Goal: Communication & Community: Answer question/provide support

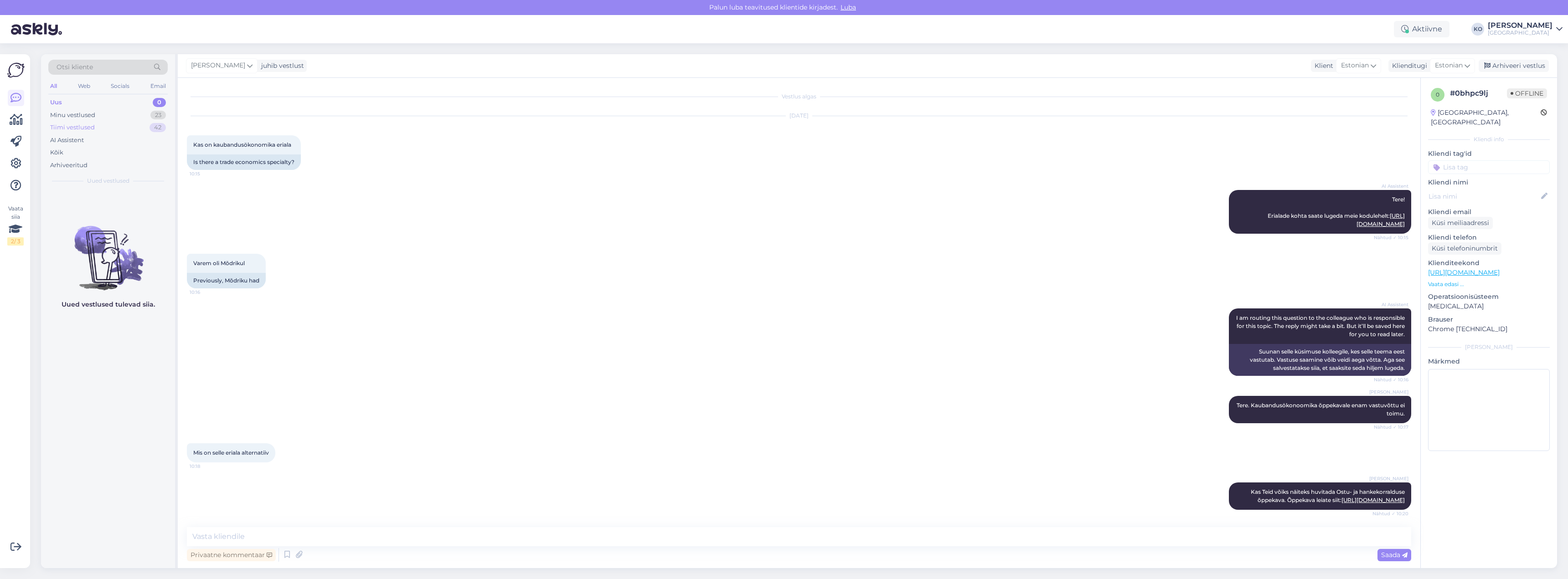
scroll to position [9, 0]
click at [79, 115] on div "Minu vestlused" at bounding box center [72, 115] width 45 height 9
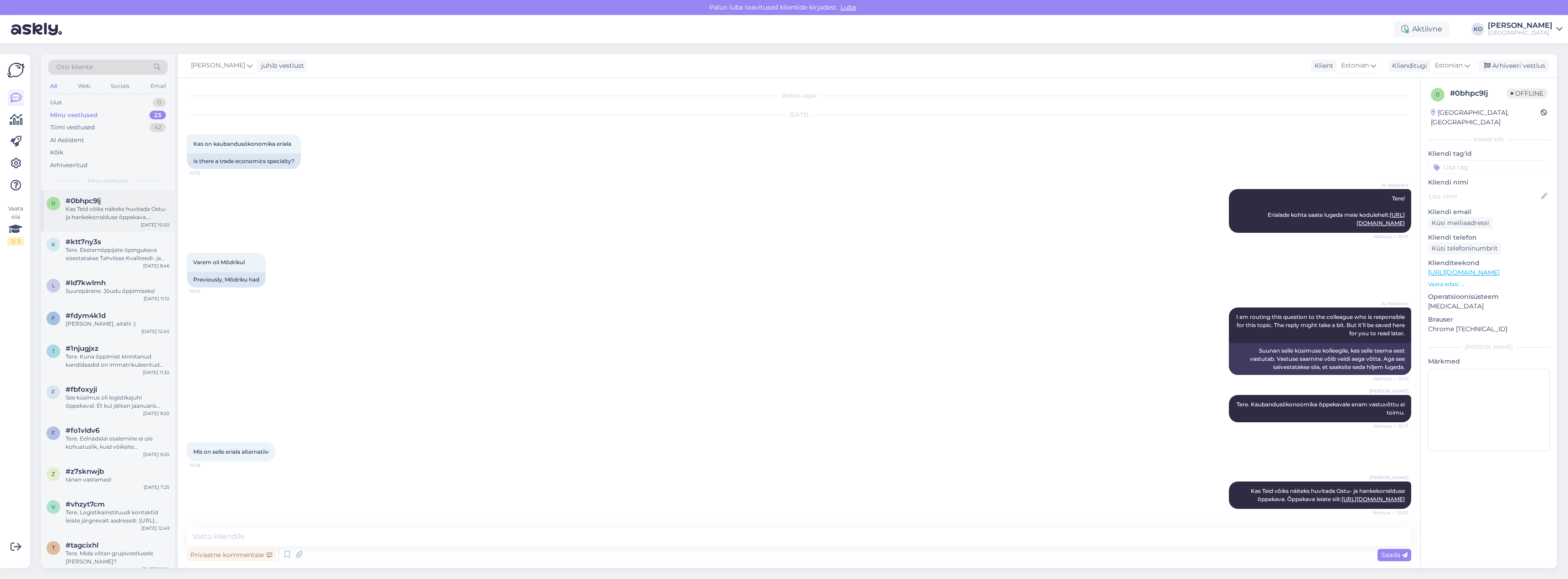
click at [79, 203] on span "#0bhpc9lj" at bounding box center [83, 200] width 35 height 8
click at [59, 101] on div "Uus" at bounding box center [56, 102] width 11 height 9
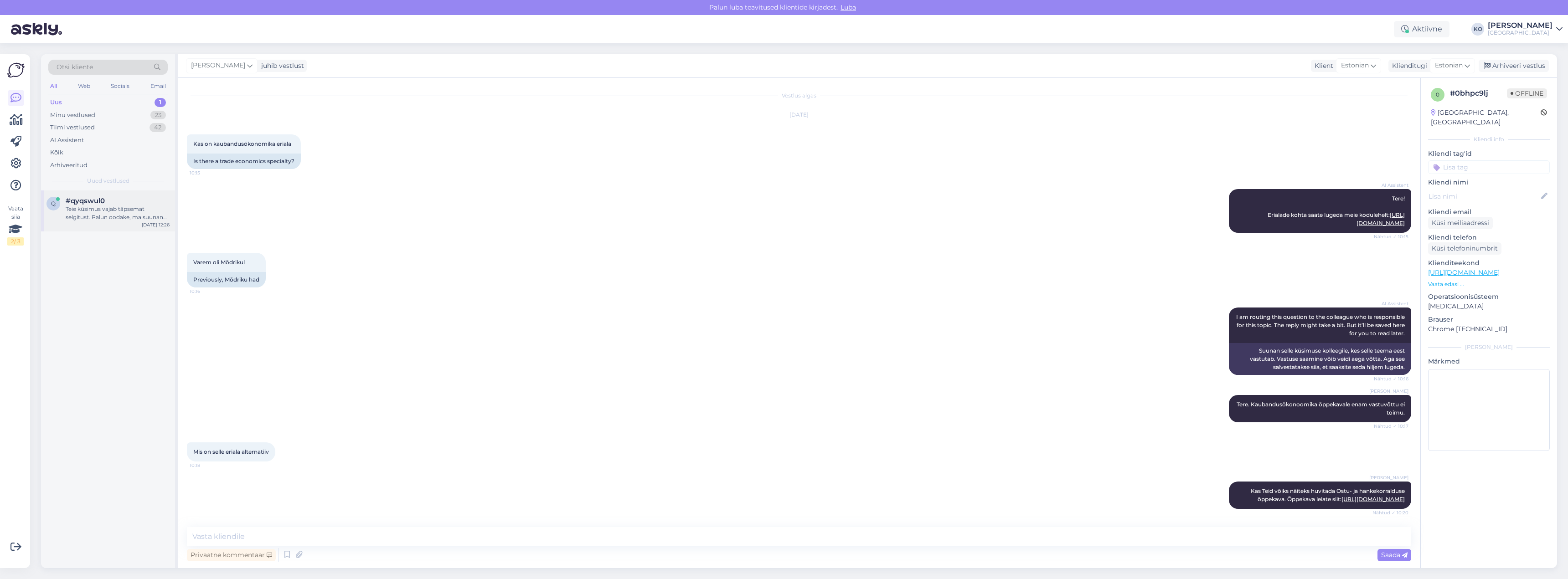
click at [89, 214] on div "Teie küsimus vajab täpsemat selgitust. Palun oodake, ma suunan Teie küsimuse ed…" at bounding box center [118, 213] width 104 height 17
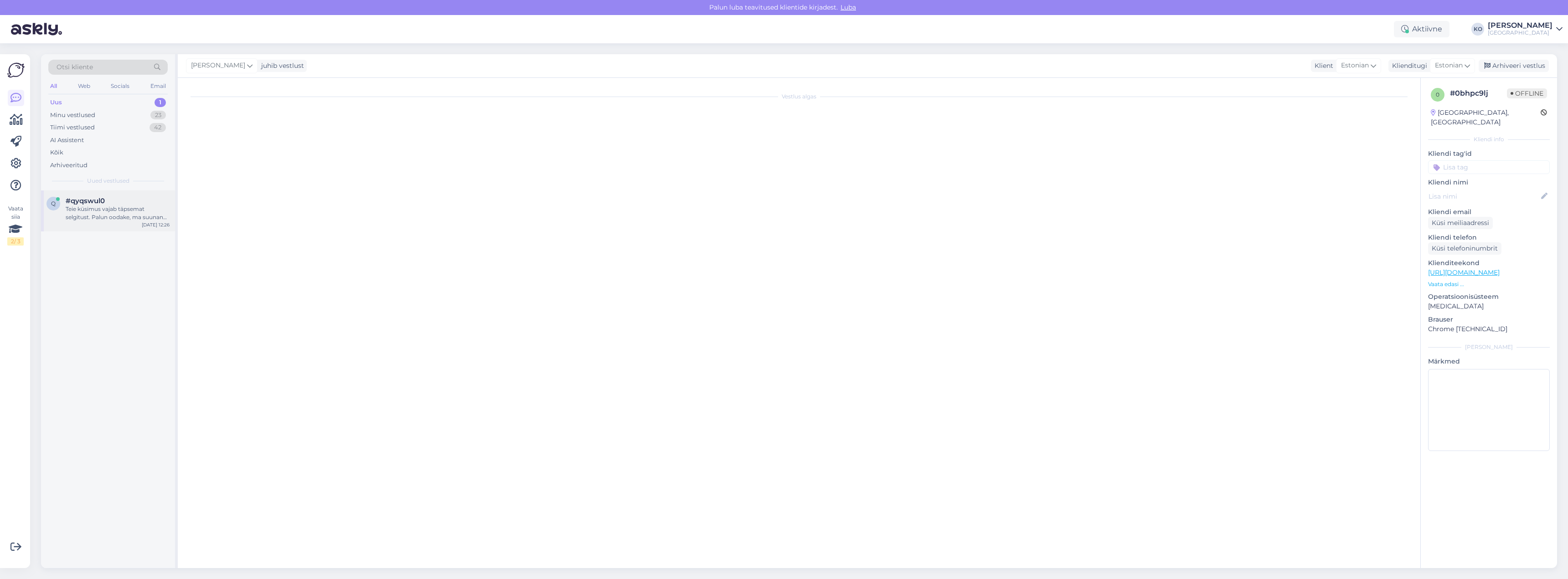
scroll to position [0, 0]
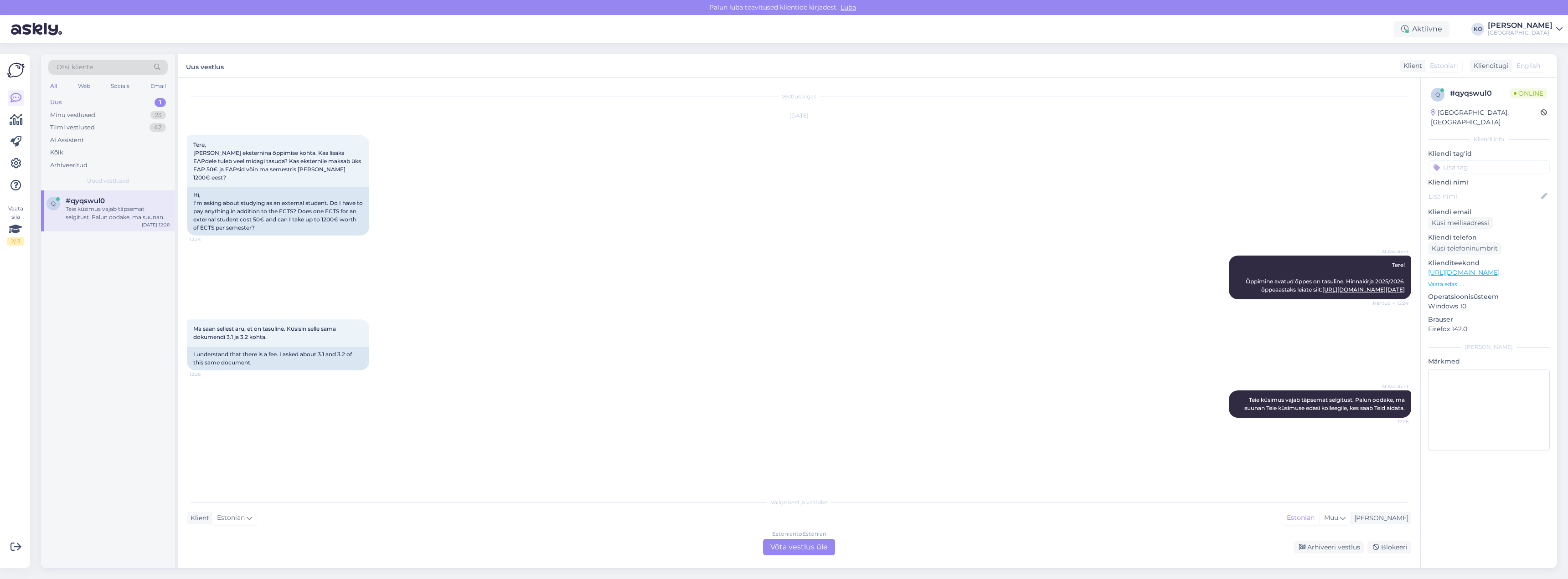
drag, startPoint x: 799, startPoint y: 543, endPoint x: 787, endPoint y: 549, distance: 13.4
click at [799, 543] on div "Estonian to Estonian Võta vestlus üle" at bounding box center [799, 547] width 72 height 17
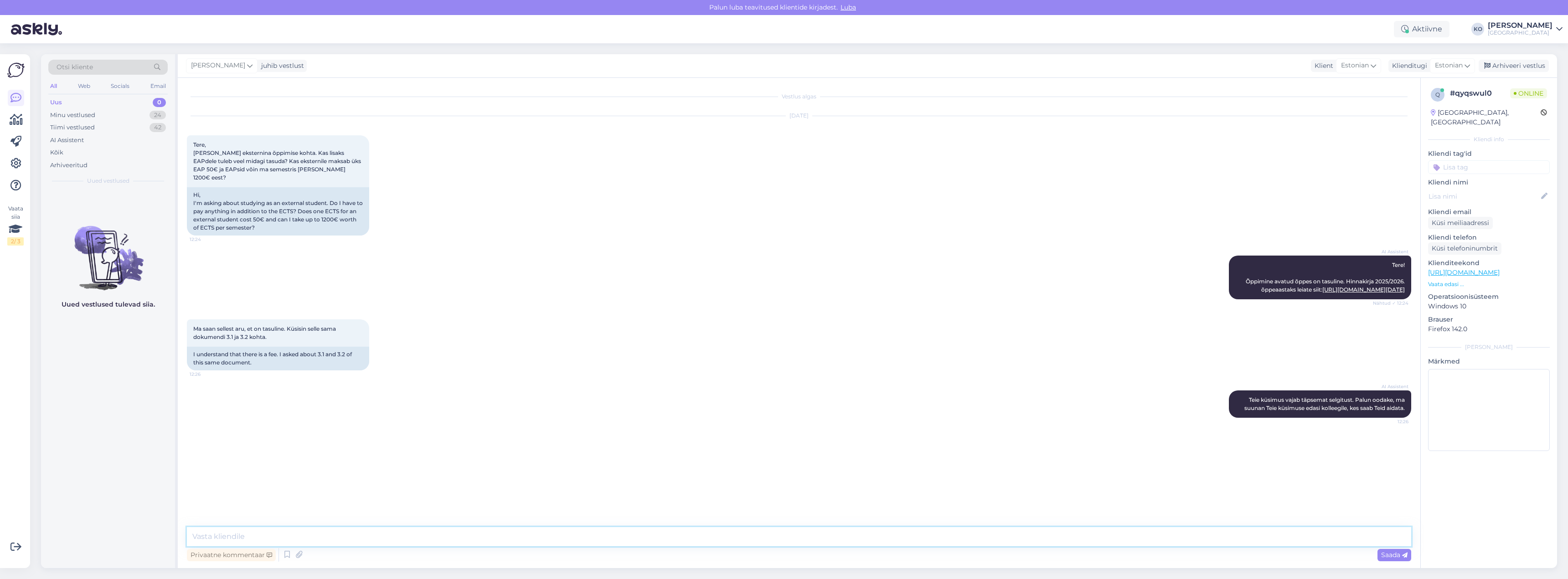
click at [470, 539] on textarea at bounding box center [799, 536] width 1224 height 19
click at [462, 538] on textarea "Tere. Eksternõppija tasub lepingus kokku lepitud ainepunktide mahu eest. Ekster…" at bounding box center [799, 536] width 1224 height 19
click at [990, 537] on textarea "Tere. Eksternõppija tasub lepingus kokku lepitud ainepunktide mahu eest, kusjuu…" at bounding box center [799, 536] width 1224 height 19
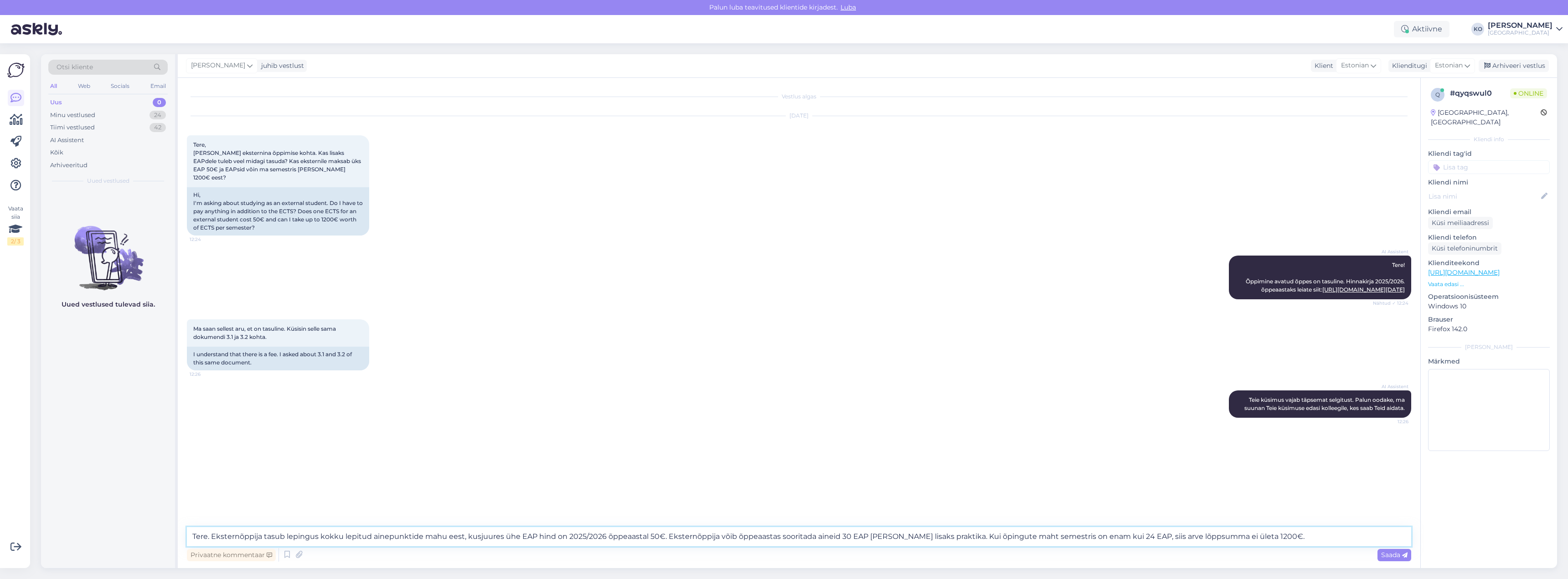
click at [898, 538] on textarea "Tere. Eksternõppija tasub lepingus kokku lepitud ainepunktide mahu eest, kusjuu…" at bounding box center [799, 536] width 1224 height 19
type textarea "Tere. Eksternõppija tasub lepingus kokku lepitud ainepunktide mahu eest, kusjuu…"
click at [1394, 555] on span "Saada" at bounding box center [1394, 554] width 27 height 8
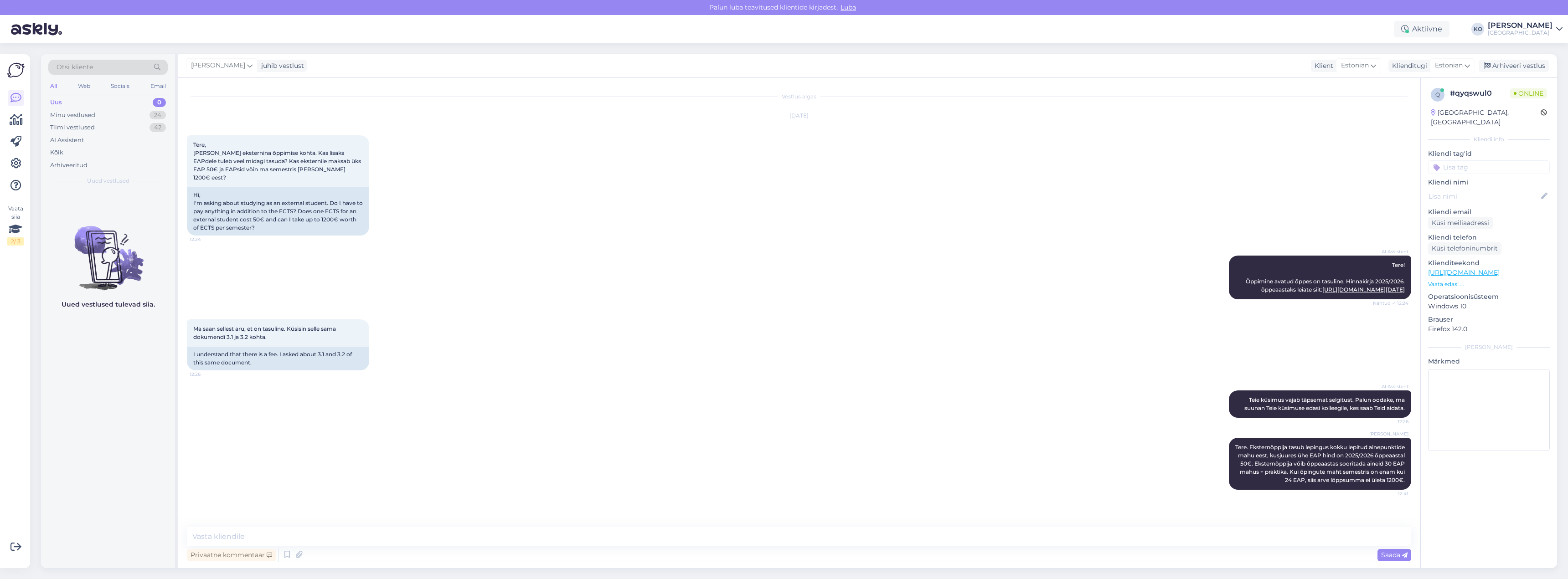
click at [76, 105] on div "Uus 0" at bounding box center [108, 102] width 119 height 13
click at [557, 495] on div "[PERSON_NAME]. Eksternõppija tasub lepingus kokku lepitud ainepunktide mahu ees…" at bounding box center [799, 464] width 1224 height 72
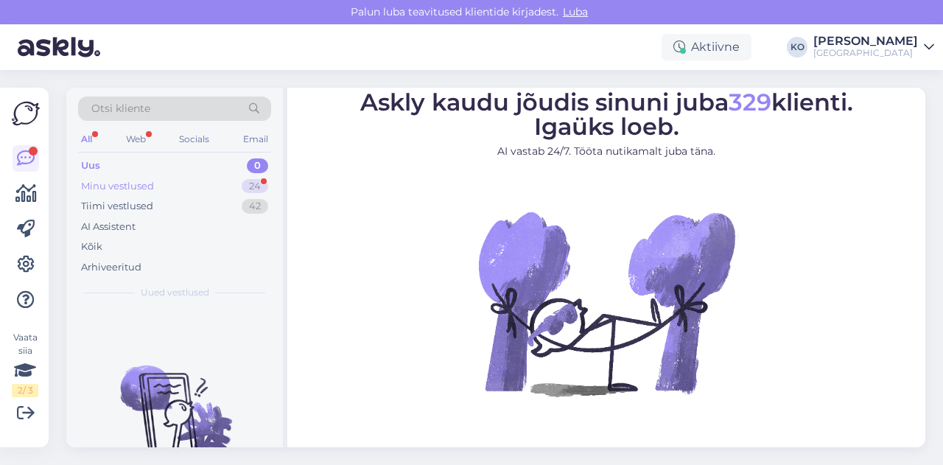
click at [122, 180] on div "Minu vestlused" at bounding box center [117, 186] width 73 height 15
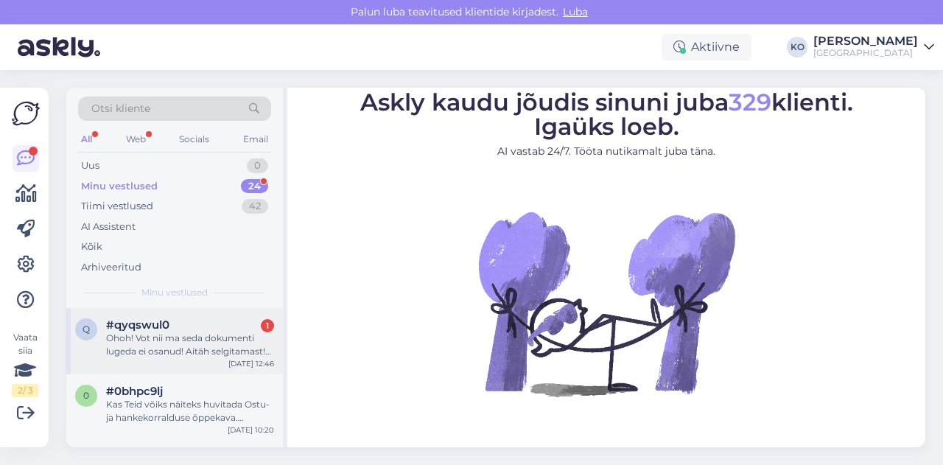
click at [147, 335] on div "Ohoh! Vot nii ma seda dokumenti lugeda ei osanud! Aitäh selgitamast! Selleks õp…" at bounding box center [190, 344] width 168 height 27
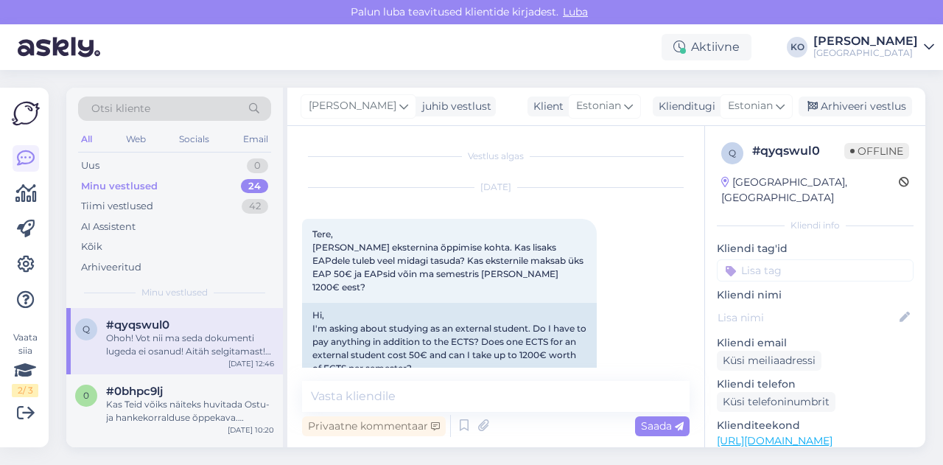
scroll to position [569, 0]
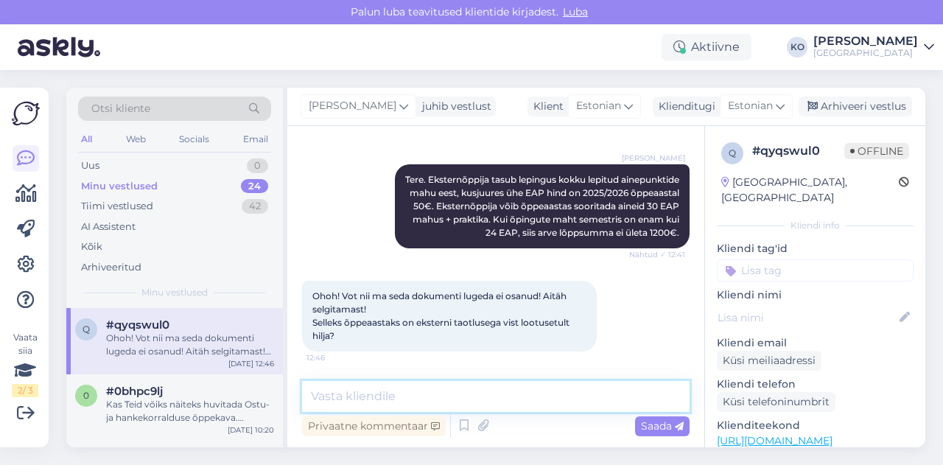
click at [405, 394] on textarea at bounding box center [495, 396] width 387 height 31
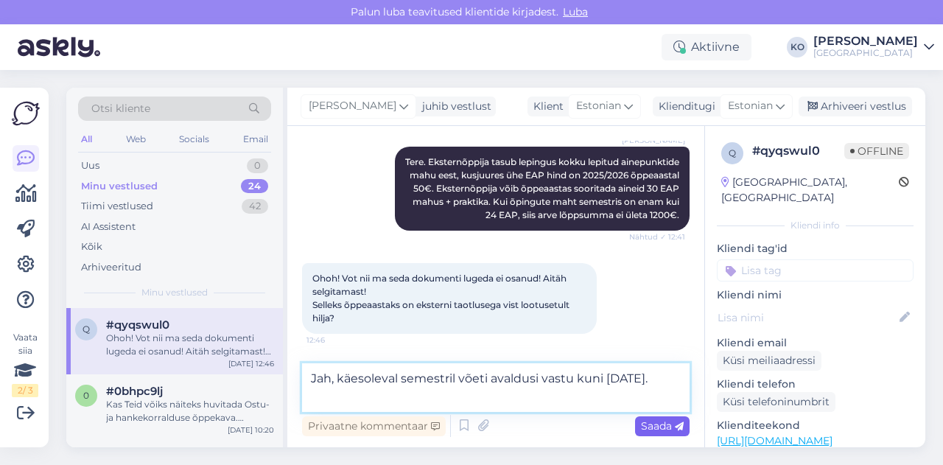
type textarea "Jah, käesoleval semestril võeti avaldusi vastu kuni 26. augustini."
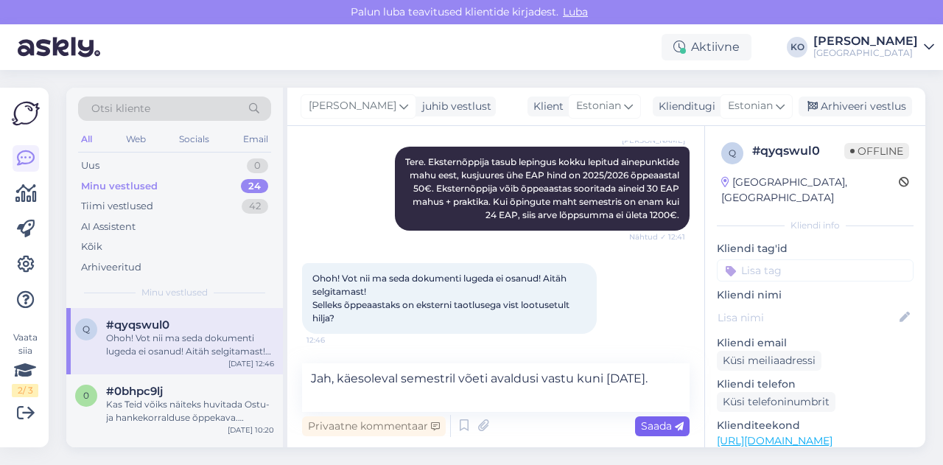
click at [654, 423] on span "Saada" at bounding box center [662, 425] width 43 height 13
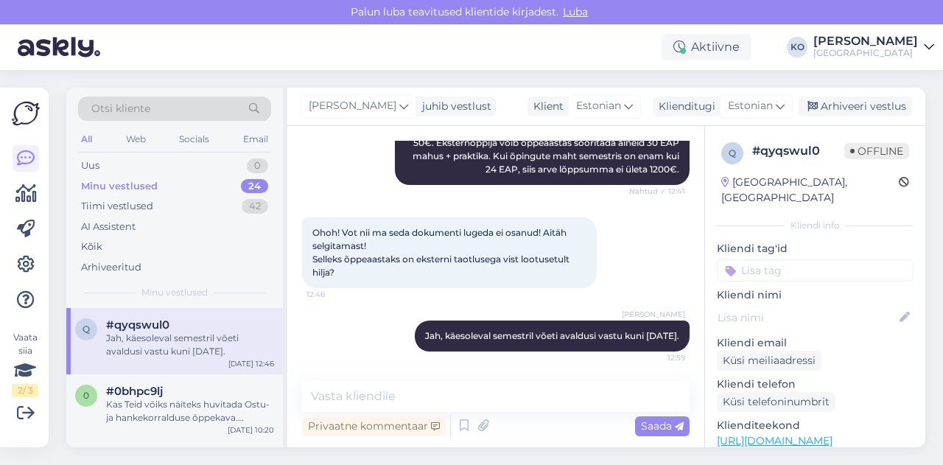
click at [410, 24] on div "Aktiivne KO Kristiina Ott Tallinna Tehnikakõrgkool" at bounding box center [471, 47] width 943 height 46
click at [143, 412] on div "Kas Teid võiks näiteks huvitada Ostu- ja hankekorralduse õppekava. Õppekava lei…" at bounding box center [190, 411] width 168 height 27
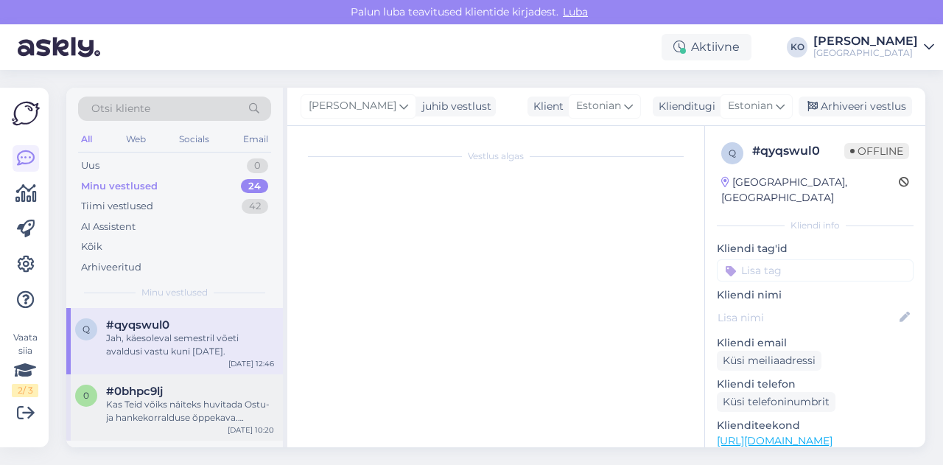
scroll to position [485, 0]
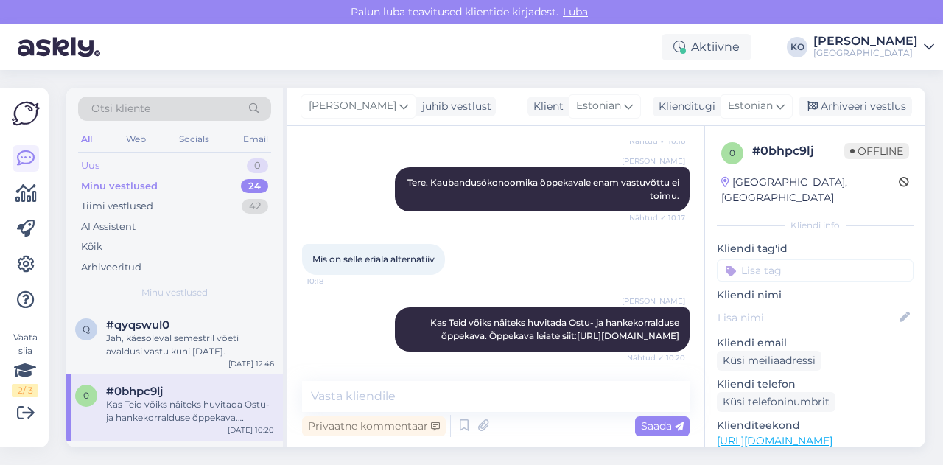
click at [191, 161] on div "Uus 0" at bounding box center [174, 165] width 193 height 21
